Goal: Navigation & Orientation: Find specific page/section

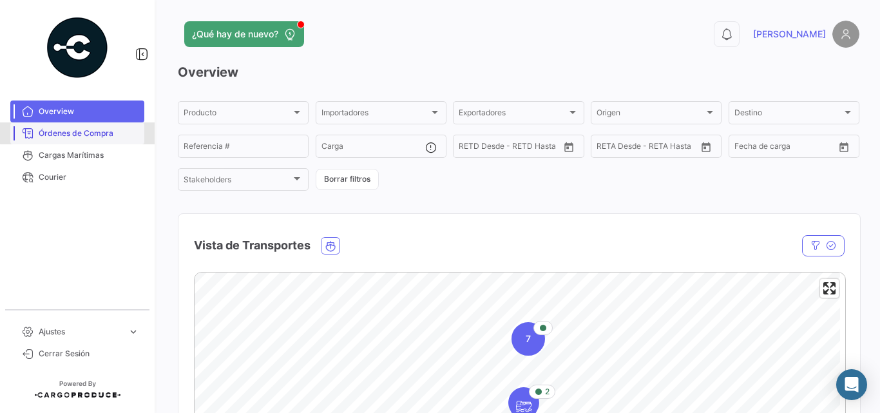
click at [93, 133] on span "Órdenes de Compra" at bounding box center [89, 134] width 100 height 12
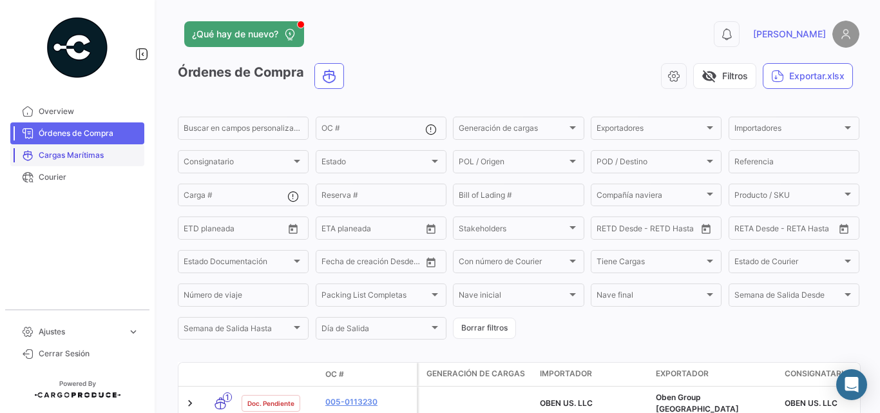
click at [84, 156] on span "Cargas Marítimas" at bounding box center [89, 155] width 100 height 12
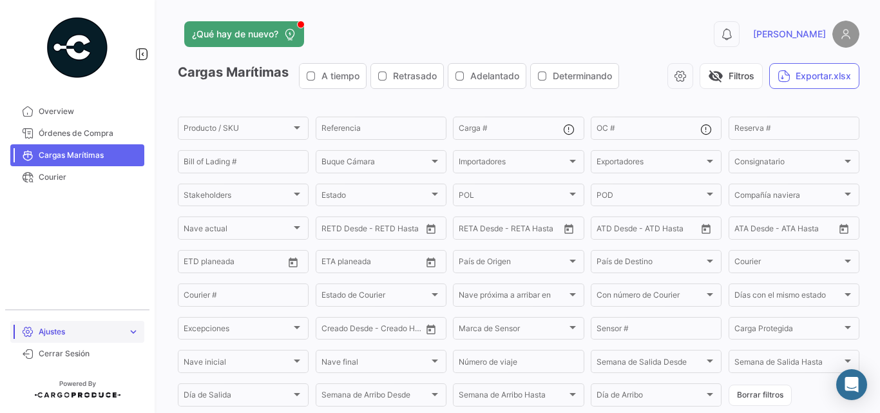
click at [131, 333] on span "expand_more" at bounding box center [134, 332] width 12 height 12
click at [133, 327] on link "Ajustes expand_more" at bounding box center [77, 321] width 134 height 22
click at [83, 138] on span "Órdenes de Compra" at bounding box center [89, 134] width 100 height 12
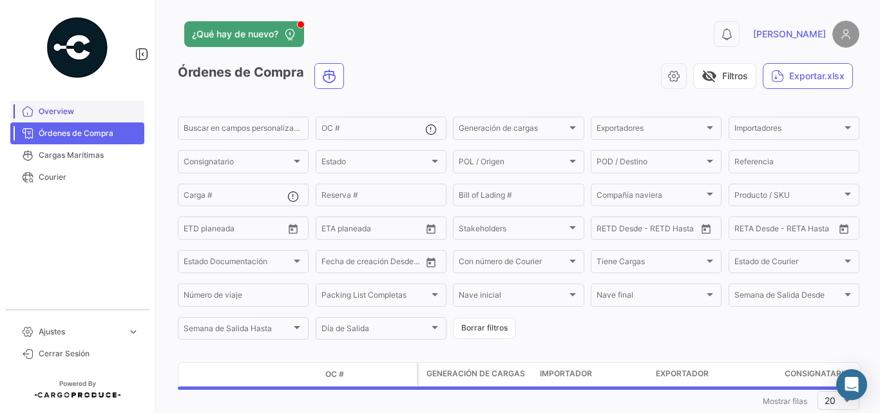
click at [68, 111] on span "Overview" at bounding box center [89, 112] width 100 height 12
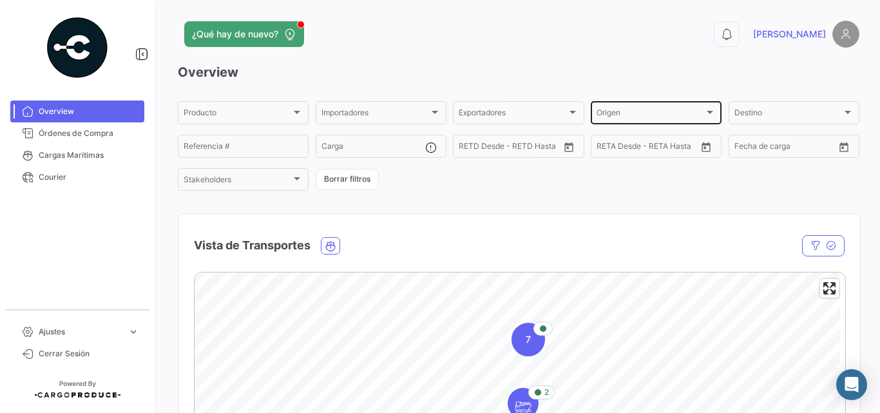
click at [691, 111] on div "Origen" at bounding box center [650, 114] width 108 height 9
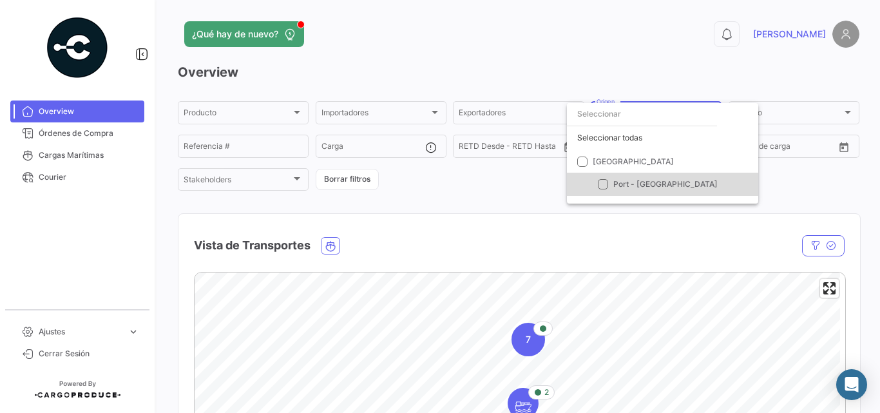
click at [606, 183] on mat-pseudo-checkbox at bounding box center [603, 184] width 10 height 10
checkbox input "true"
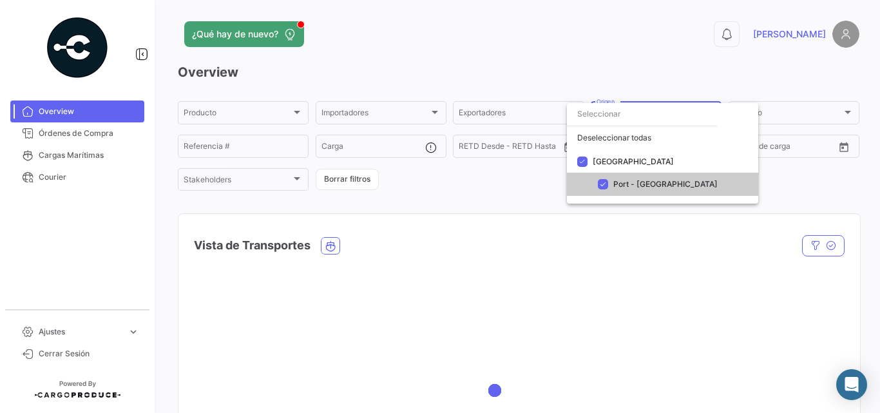
click at [806, 111] on div at bounding box center [440, 206] width 880 height 413
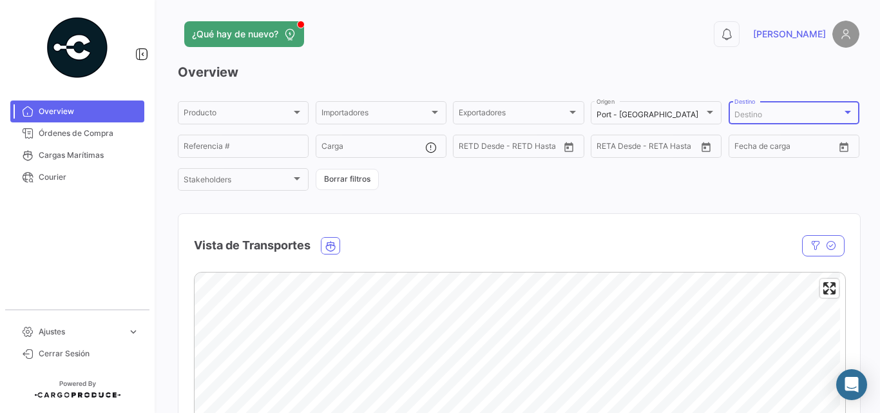
click at [806, 111] on div "Destino" at bounding box center [788, 114] width 108 height 9
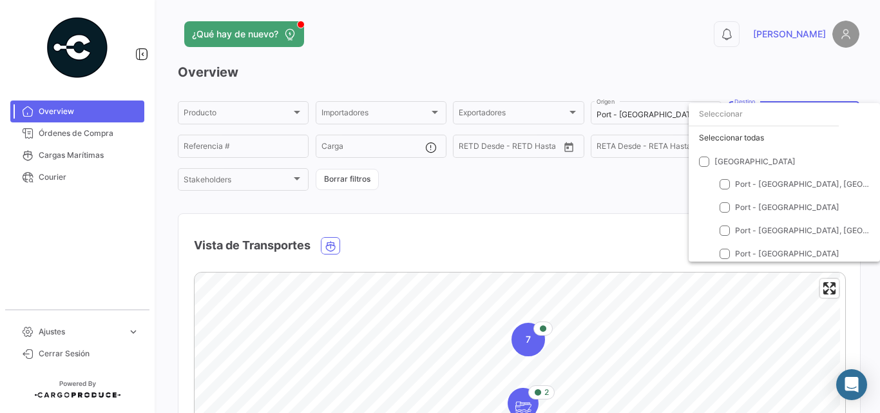
click at [737, 111] on input "dropdown search" at bounding box center [764, 113] width 150 height 23
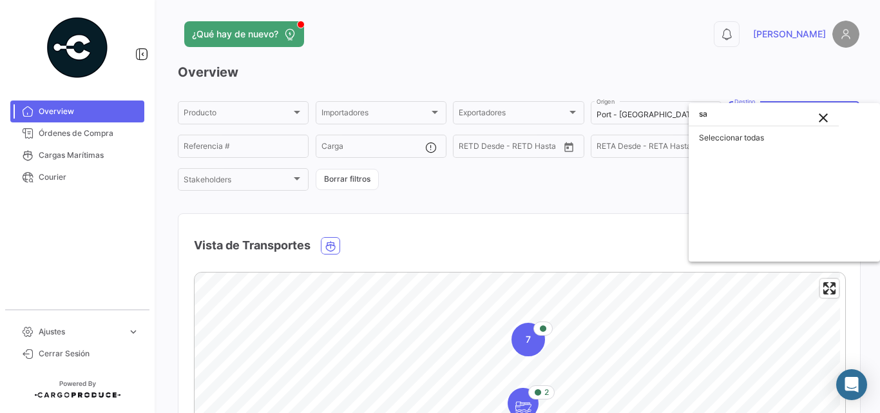
type input "s"
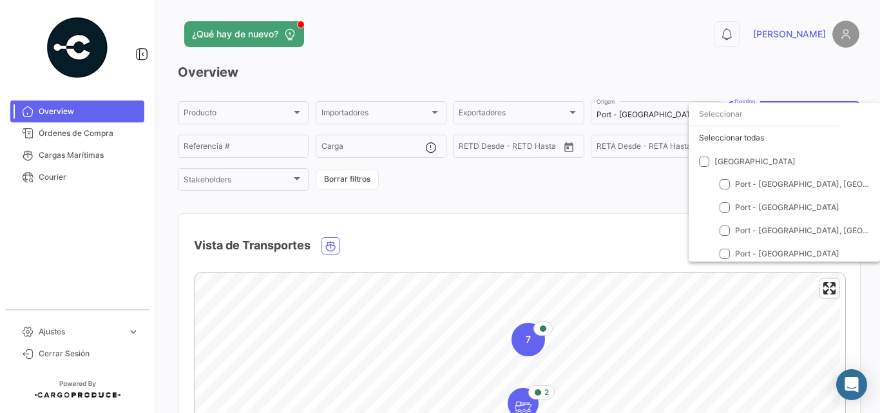
click at [653, 194] on div at bounding box center [440, 206] width 880 height 413
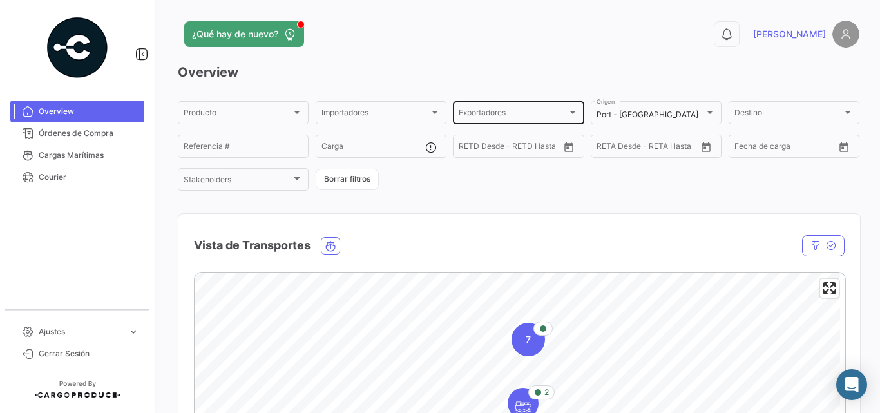
click at [502, 110] on span "Exportadores" at bounding box center [513, 114] width 108 height 9
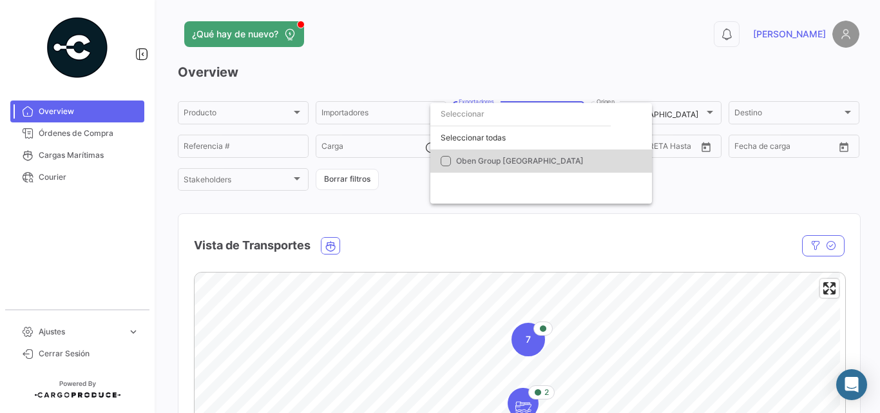
click at [448, 160] on mat-pseudo-checkbox at bounding box center [446, 161] width 10 height 10
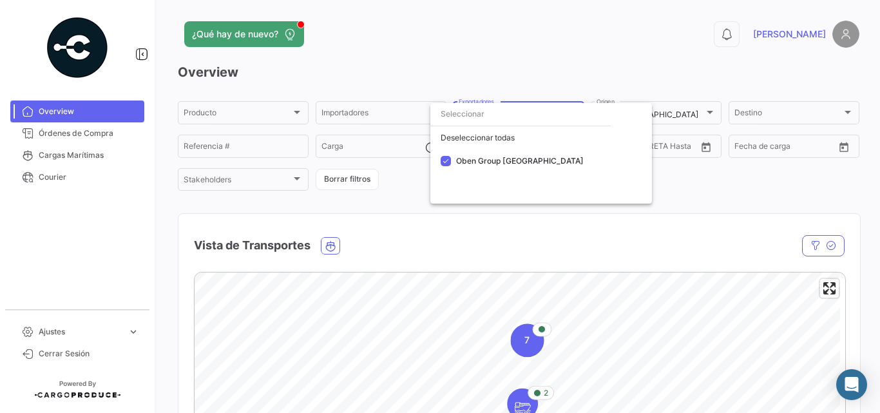
click at [784, 105] on div at bounding box center [440, 206] width 880 height 413
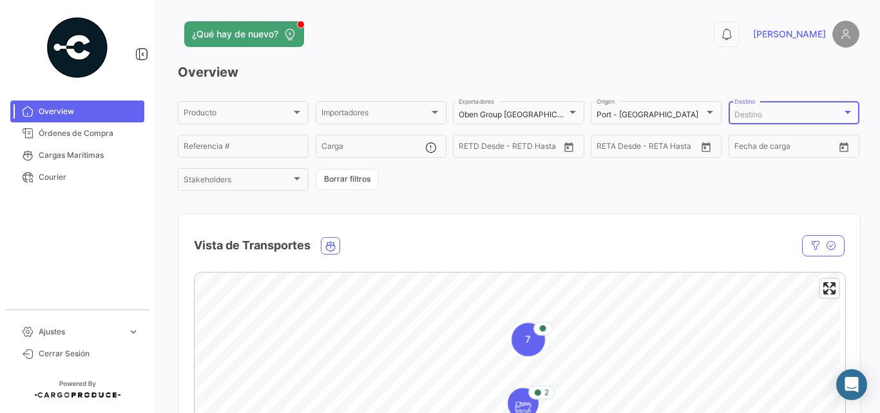
click at [775, 113] on div "Destino" at bounding box center [788, 114] width 108 height 9
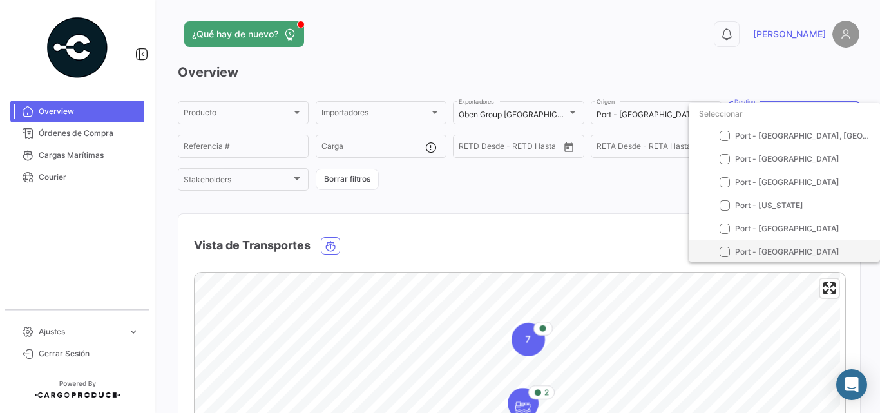
scroll to position [97, 0]
click at [496, 208] on div at bounding box center [440, 206] width 880 height 413
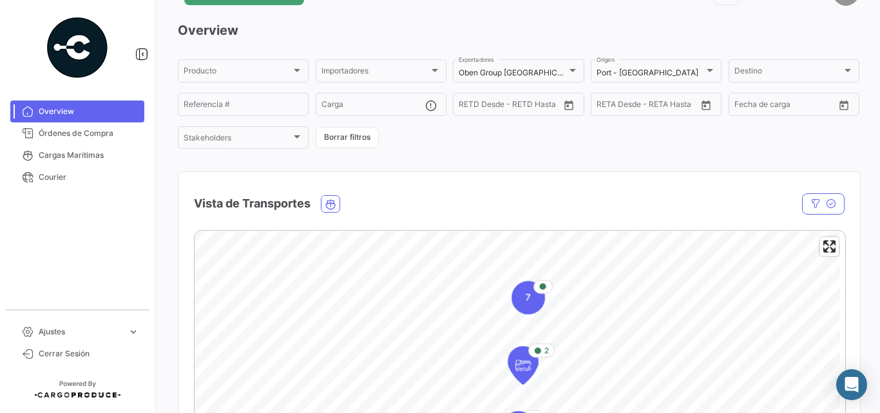
scroll to position [64, 0]
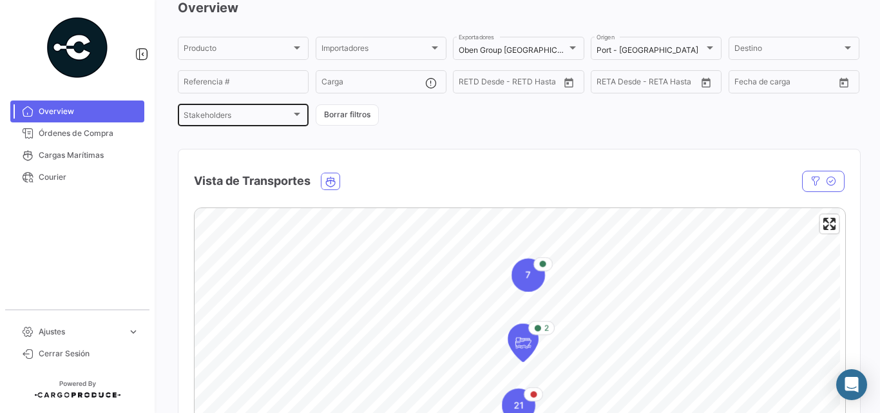
click at [245, 114] on div "Stakeholders" at bounding box center [238, 117] width 108 height 9
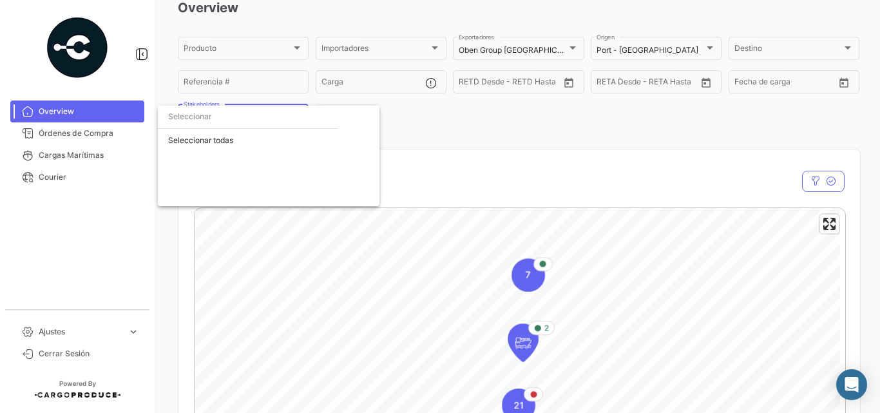
click at [434, 128] on div at bounding box center [440, 206] width 880 height 413
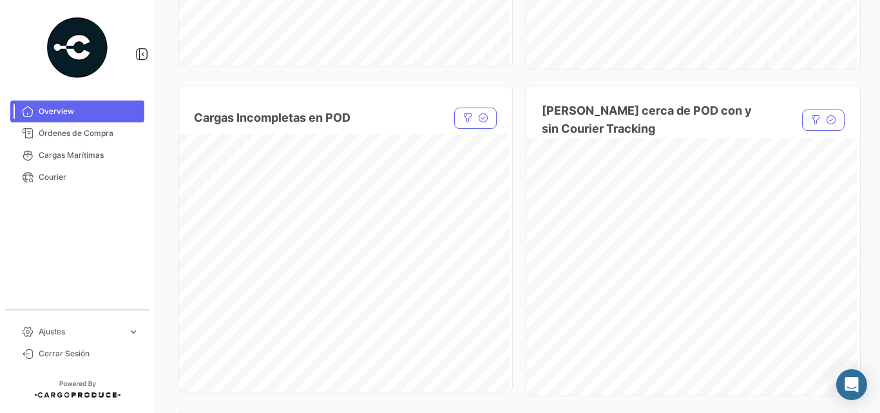
scroll to position [966, 0]
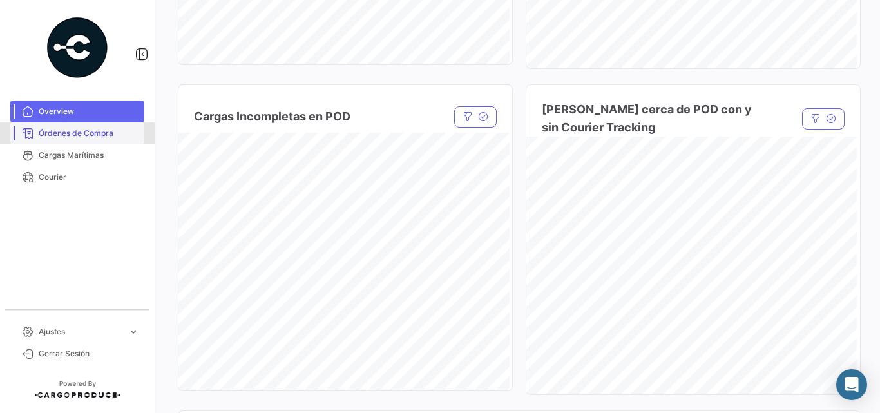
click at [74, 138] on span "Órdenes de Compra" at bounding box center [89, 134] width 100 height 12
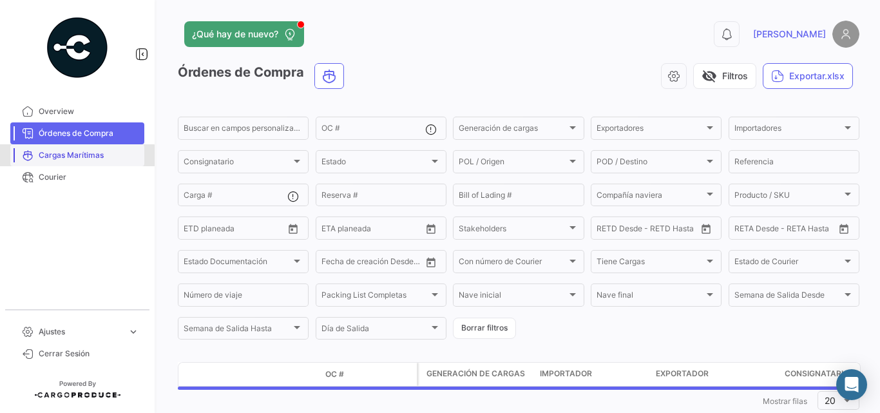
click at [77, 158] on span "Cargas Marítimas" at bounding box center [89, 155] width 100 height 12
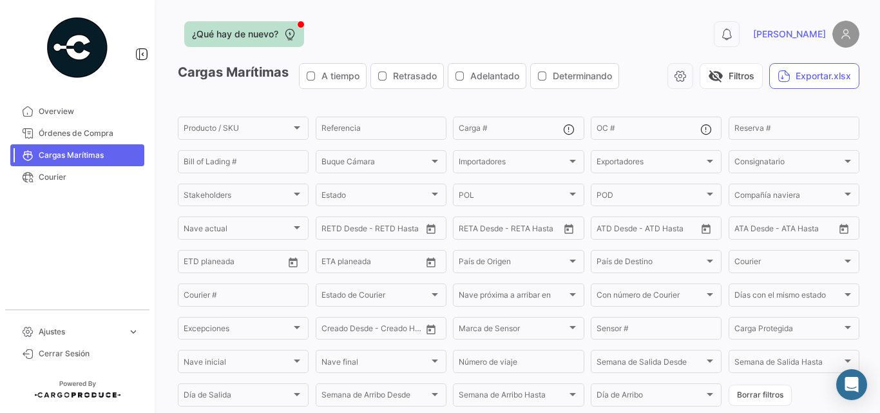
click at [293, 38] on icon at bounding box center [289, 34] width 13 height 13
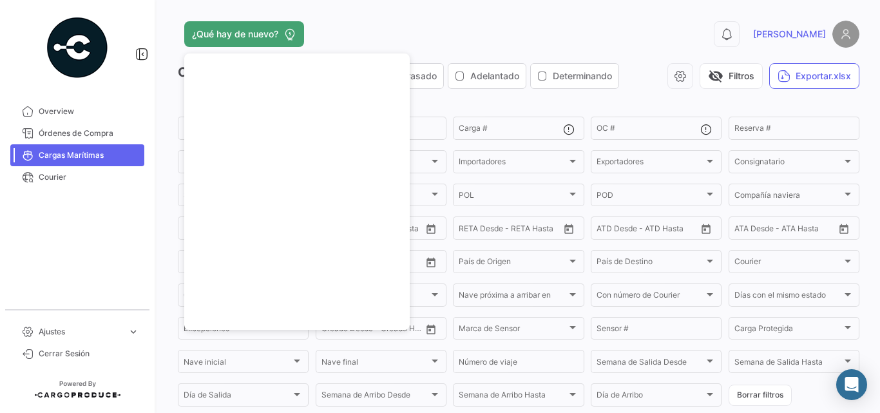
click at [835, 37] on img at bounding box center [845, 34] width 27 height 27
